Goal: Navigation & Orientation: Understand site structure

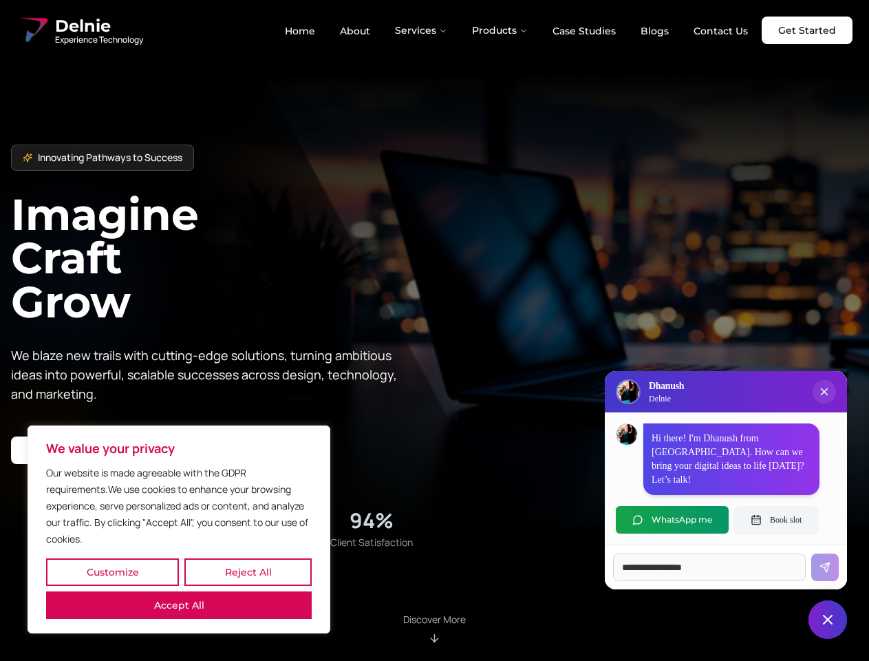
click at [112, 572] on button "Customize" at bounding box center [112, 572] width 133 height 28
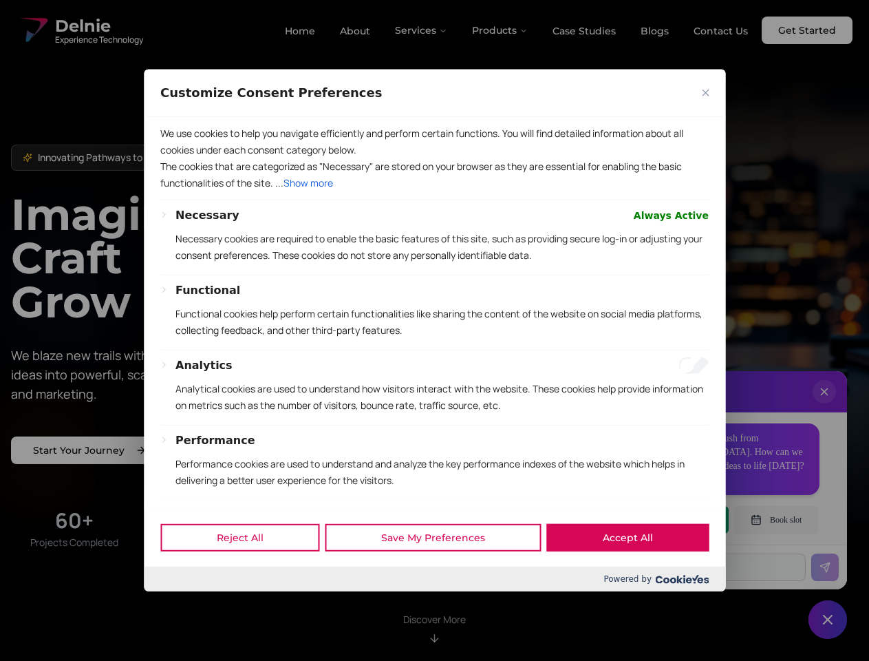
click at [248, 572] on div at bounding box center [434, 330] width 869 height 661
click at [179, 425] on div "Analytics Analytical cookies are used to understand how visitors interact with …" at bounding box center [441, 390] width 533 height 67
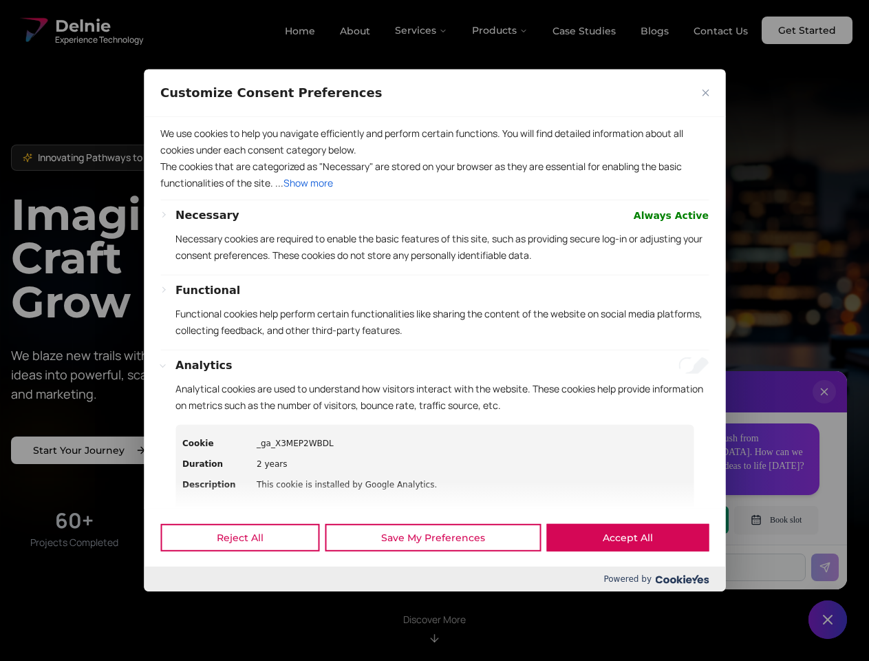
click at [434, 330] on p "Functional cookies help perform certain functionalities like sharing the conten…" at bounding box center [441, 321] width 533 height 33
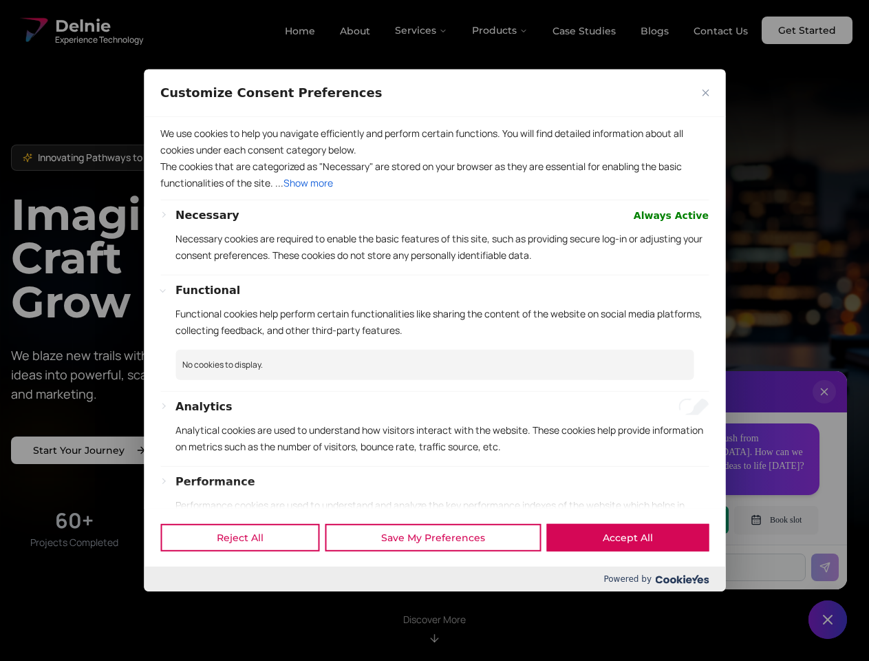
click at [422, 30] on div at bounding box center [434, 330] width 869 height 661
click at [500, 30] on div at bounding box center [434, 330] width 869 height 661
click at [824, 405] on div at bounding box center [434, 330] width 869 height 661
click at [672, 519] on div "Reject All Save My Preferences Accept All" at bounding box center [434, 537] width 581 height 58
click at [776, 519] on div at bounding box center [434, 330] width 869 height 661
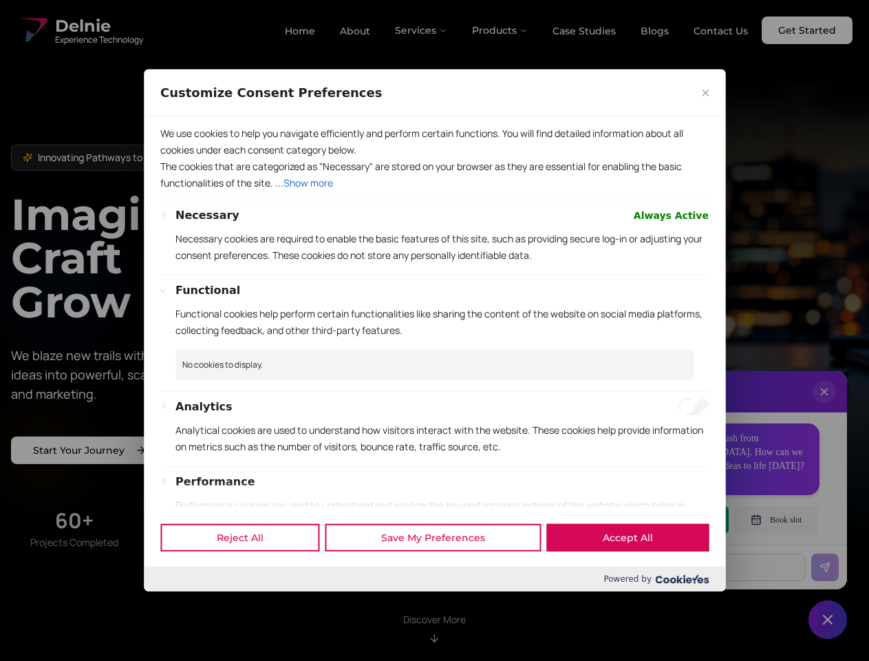
click at [828, 619] on div at bounding box center [434, 330] width 869 height 661
